Goal: Use online tool/utility: Utilize a website feature to perform a specific function

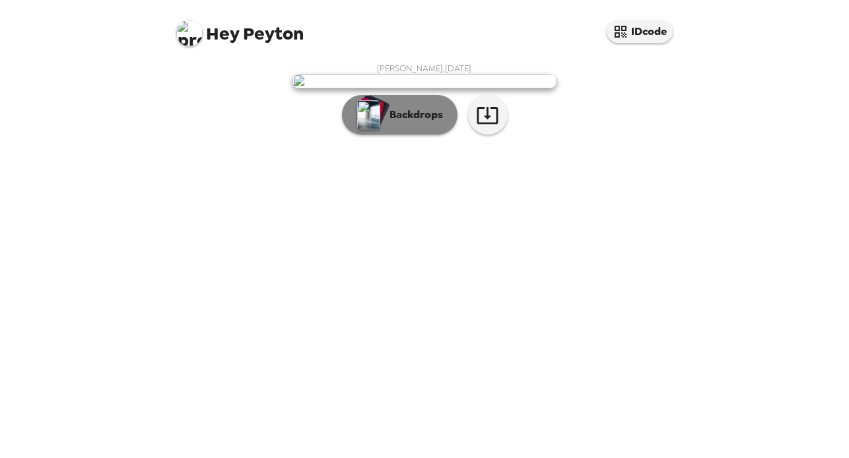
click at [437, 123] on p "Backdrops" at bounding box center [414, 115] width 60 height 16
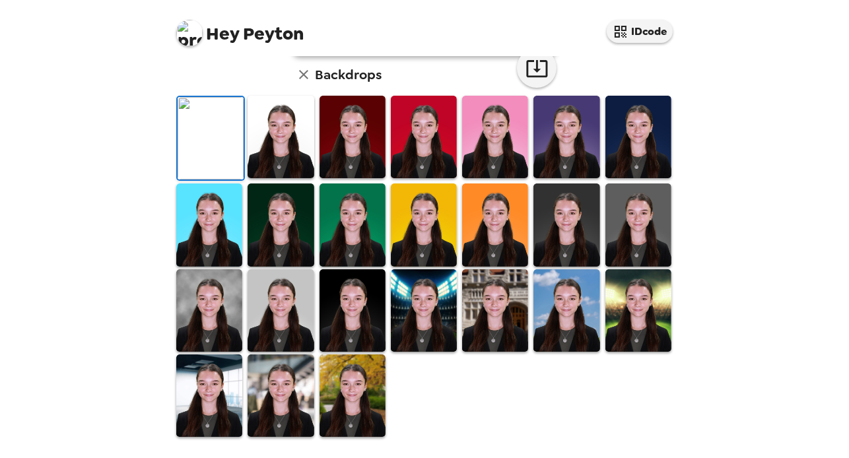
scroll to position [121, 0]
click at [635, 266] on img at bounding box center [639, 225] width 66 height 83
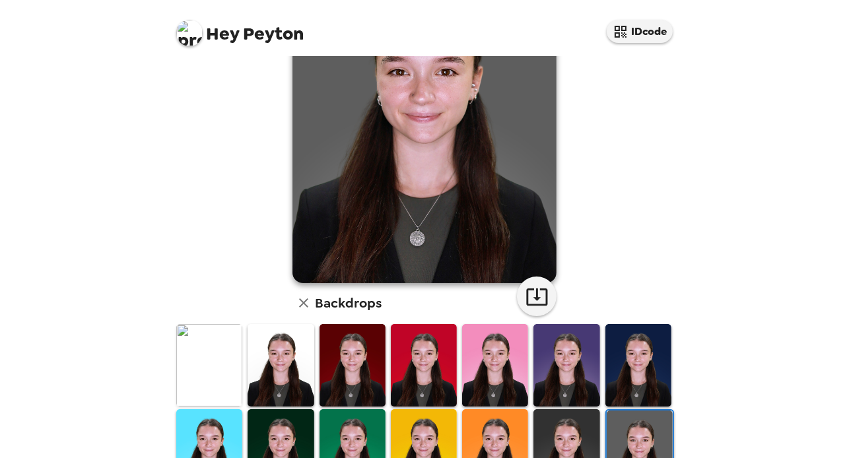
click at [631, 423] on img at bounding box center [640, 452] width 66 height 83
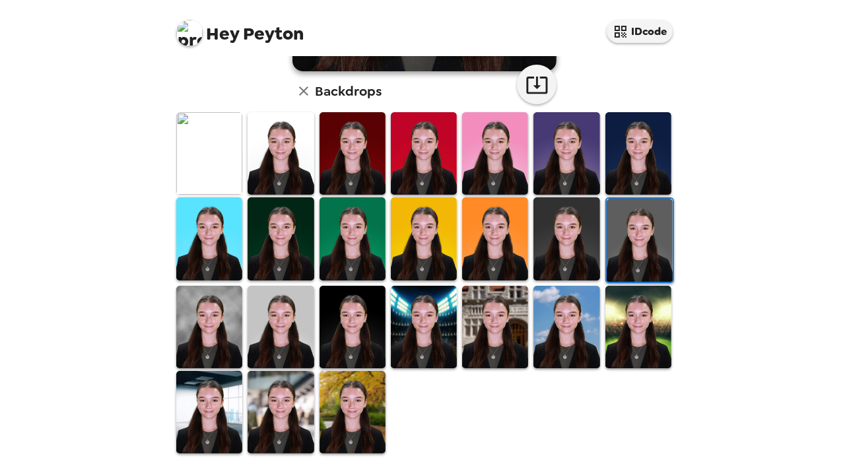
scroll to position [342, 0]
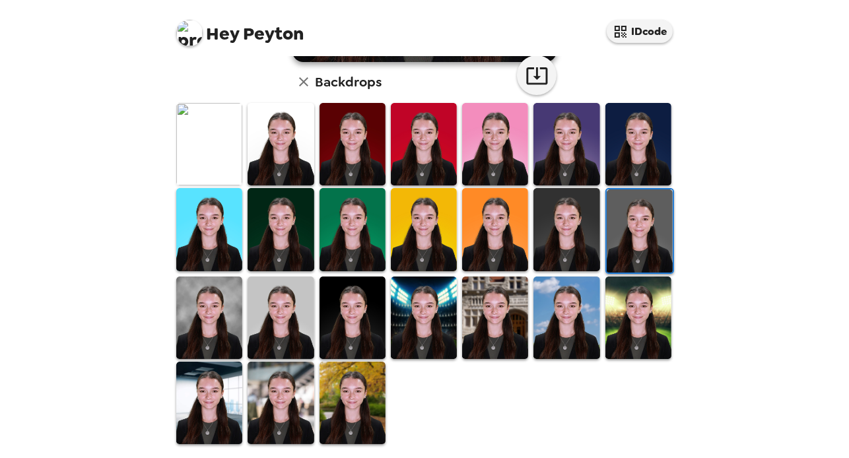
click at [334, 418] on img at bounding box center [353, 403] width 66 height 83
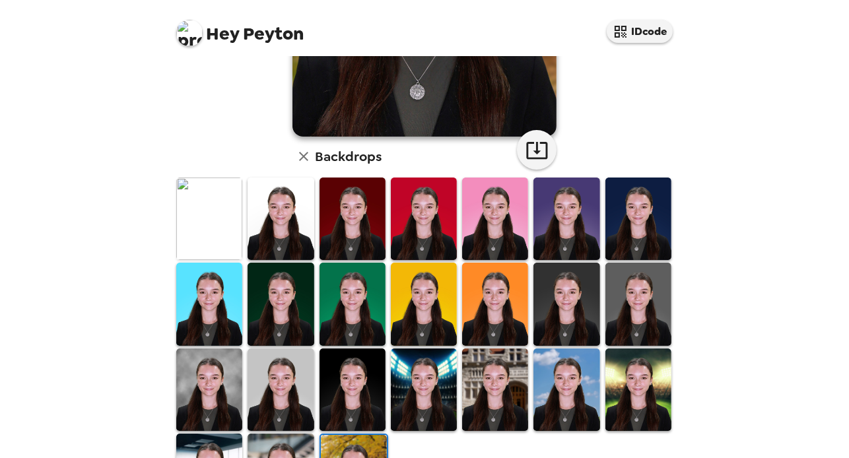
scroll to position [268, 0]
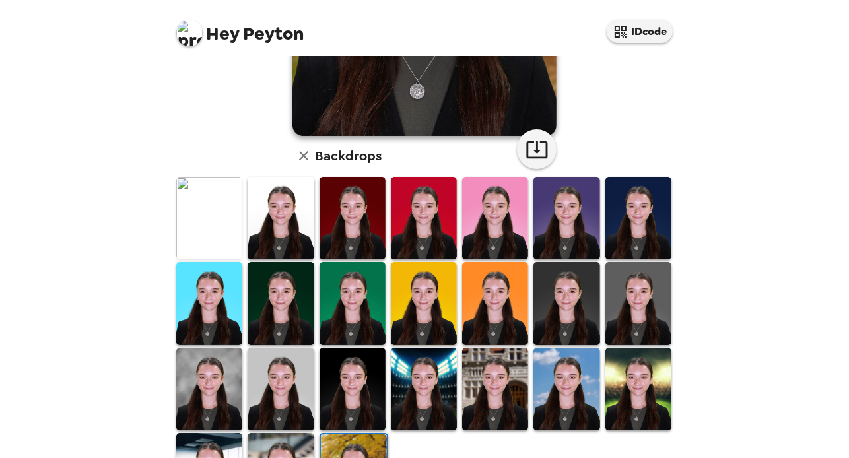
click at [214, 390] on img at bounding box center [209, 389] width 66 height 83
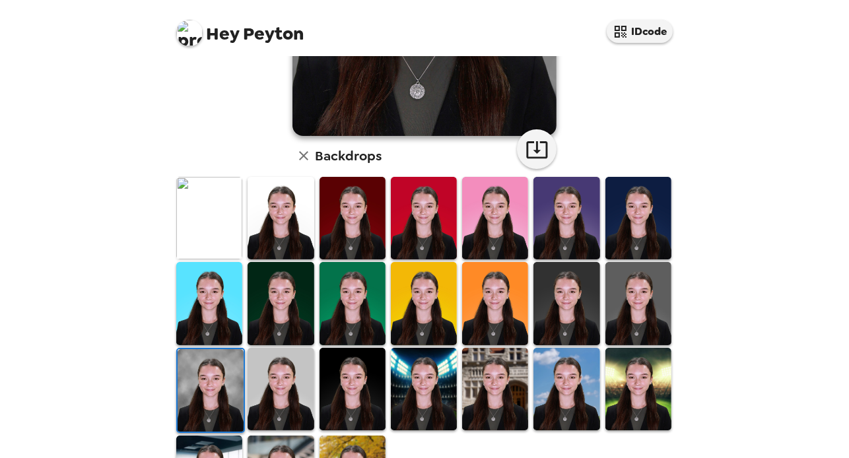
click at [216, 390] on img at bounding box center [211, 390] width 66 height 83
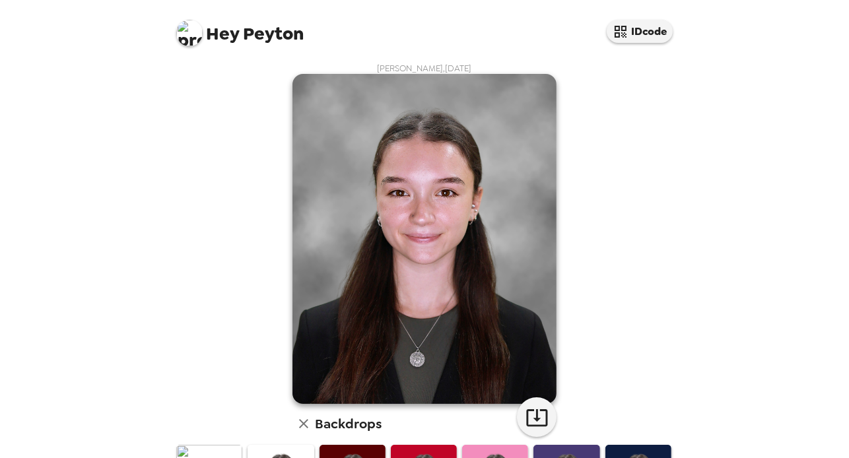
scroll to position [0, 0]
click at [534, 417] on icon "button" at bounding box center [537, 417] width 23 height 23
click at [805, 92] on div "Hey Peyton IDcode Peyton Chartier , 09-09-2025 Backdrops" at bounding box center [424, 229] width 849 height 458
